Goal: Book appointment/travel/reservation

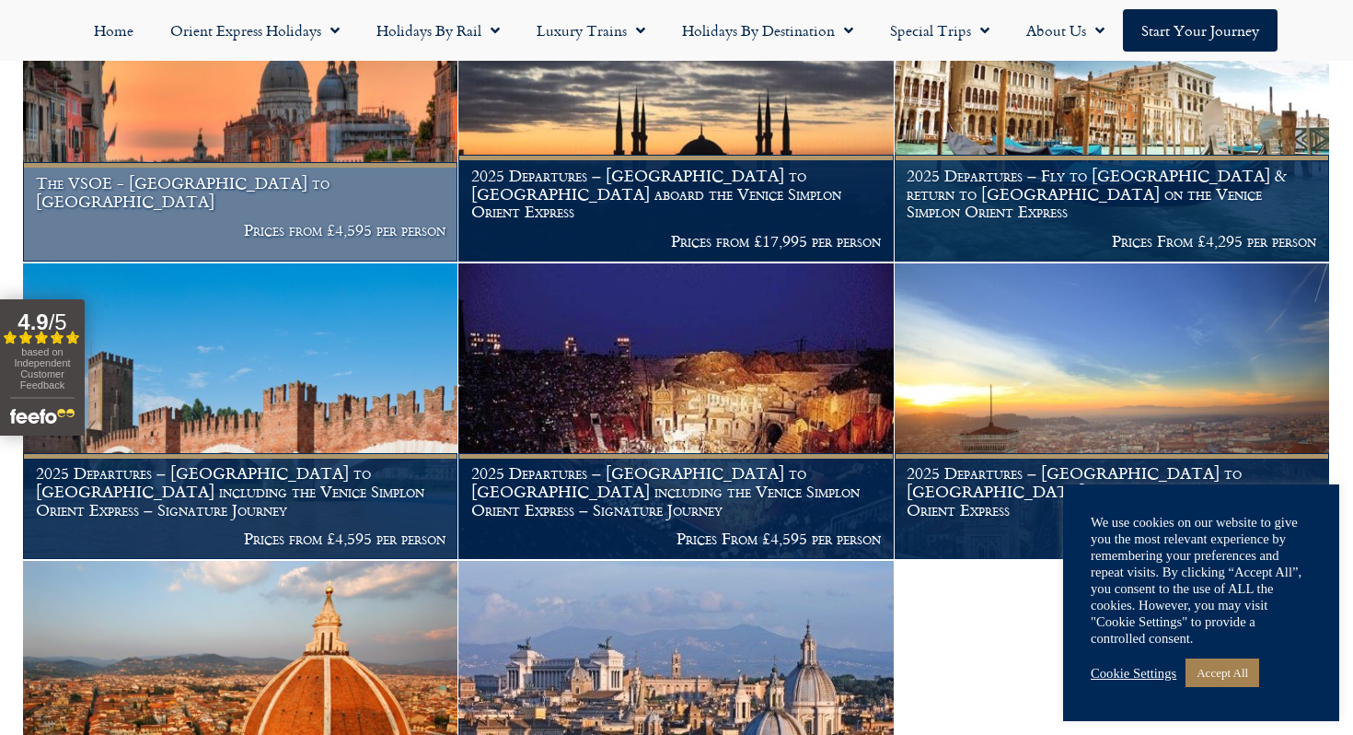
scroll to position [482, 0]
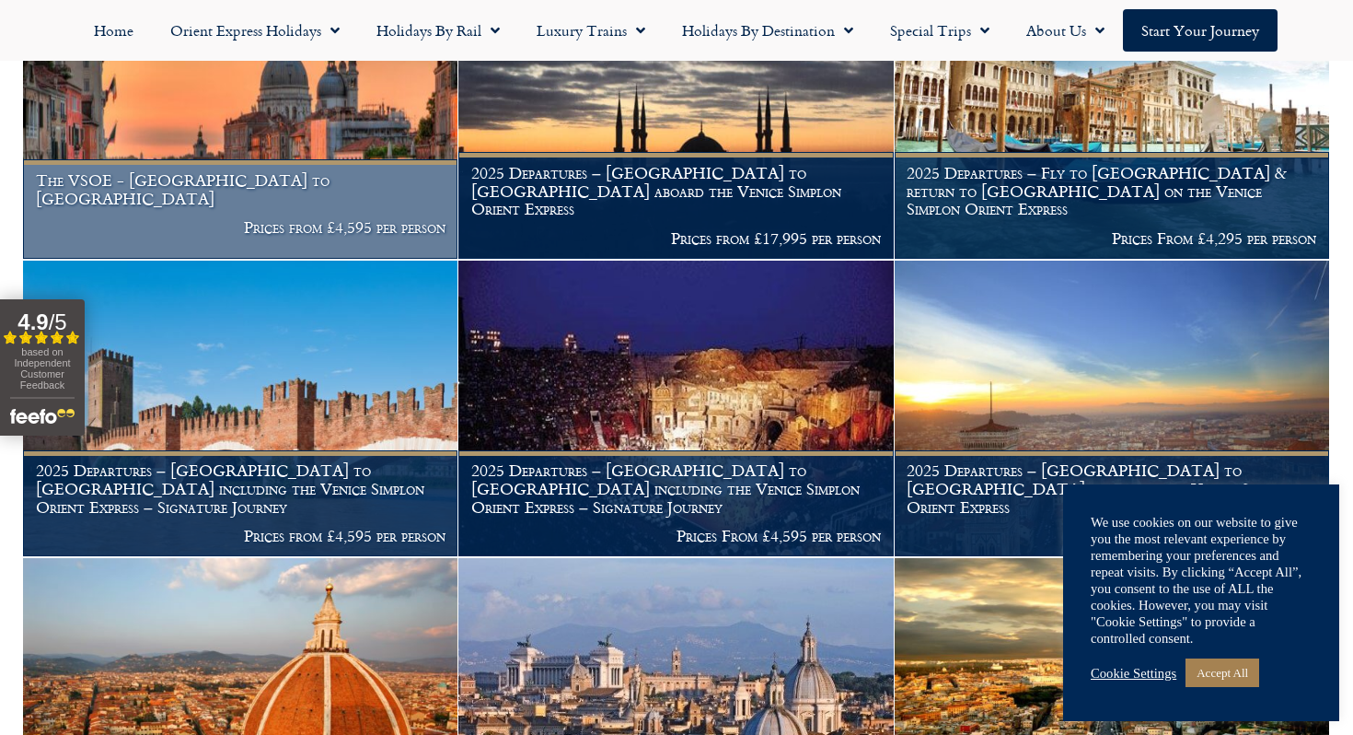
click at [292, 168] on img at bounding box center [240, 111] width 435 height 296
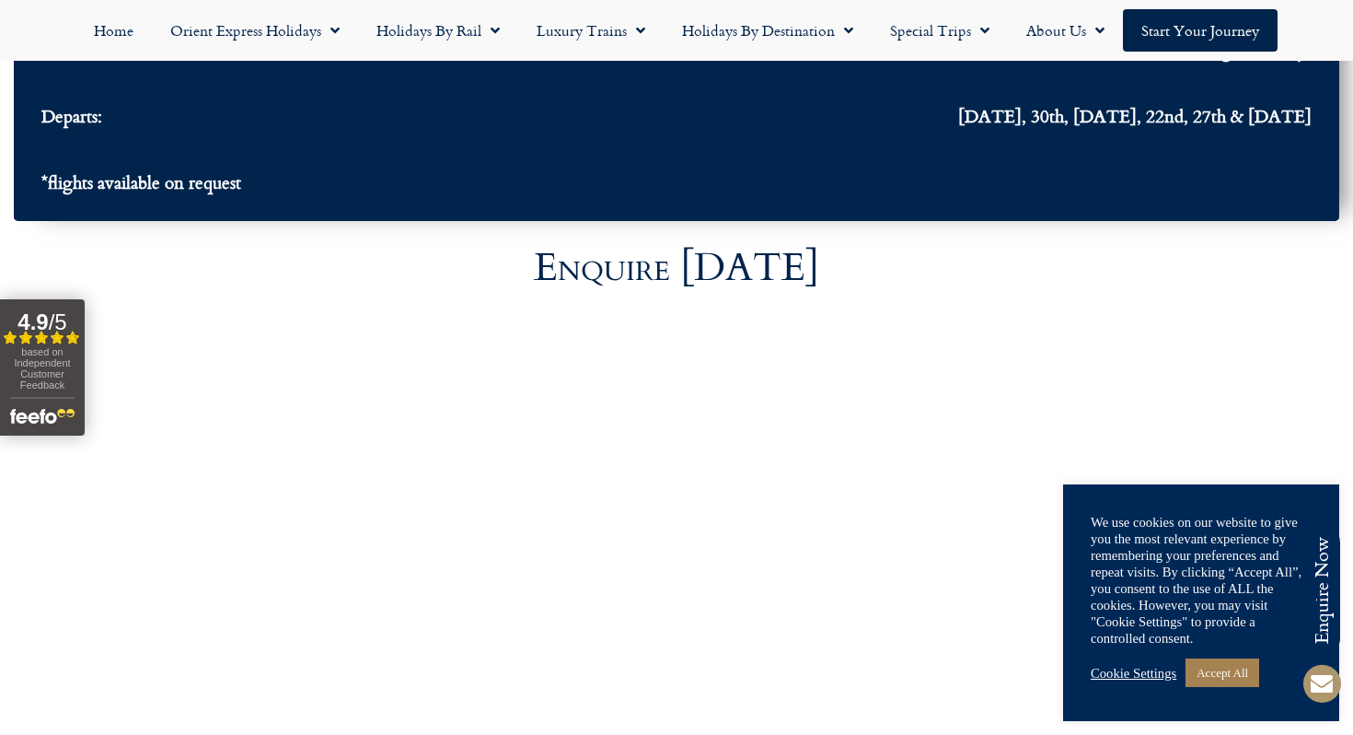
scroll to position [6256, 0]
